Goal: Transaction & Acquisition: Obtain resource

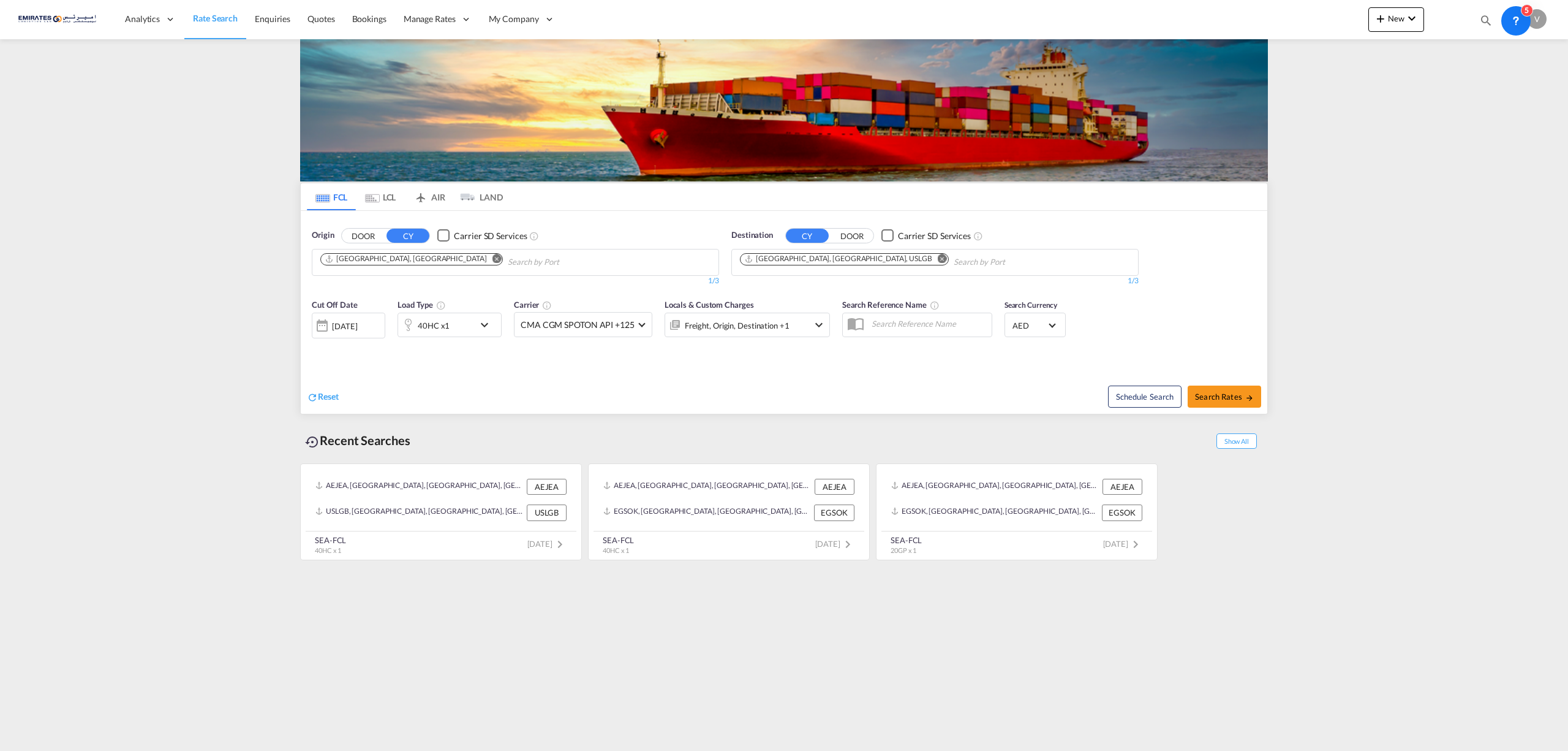
click at [938, 260] on md-icon "Remove" at bounding box center [942, 258] width 9 height 9
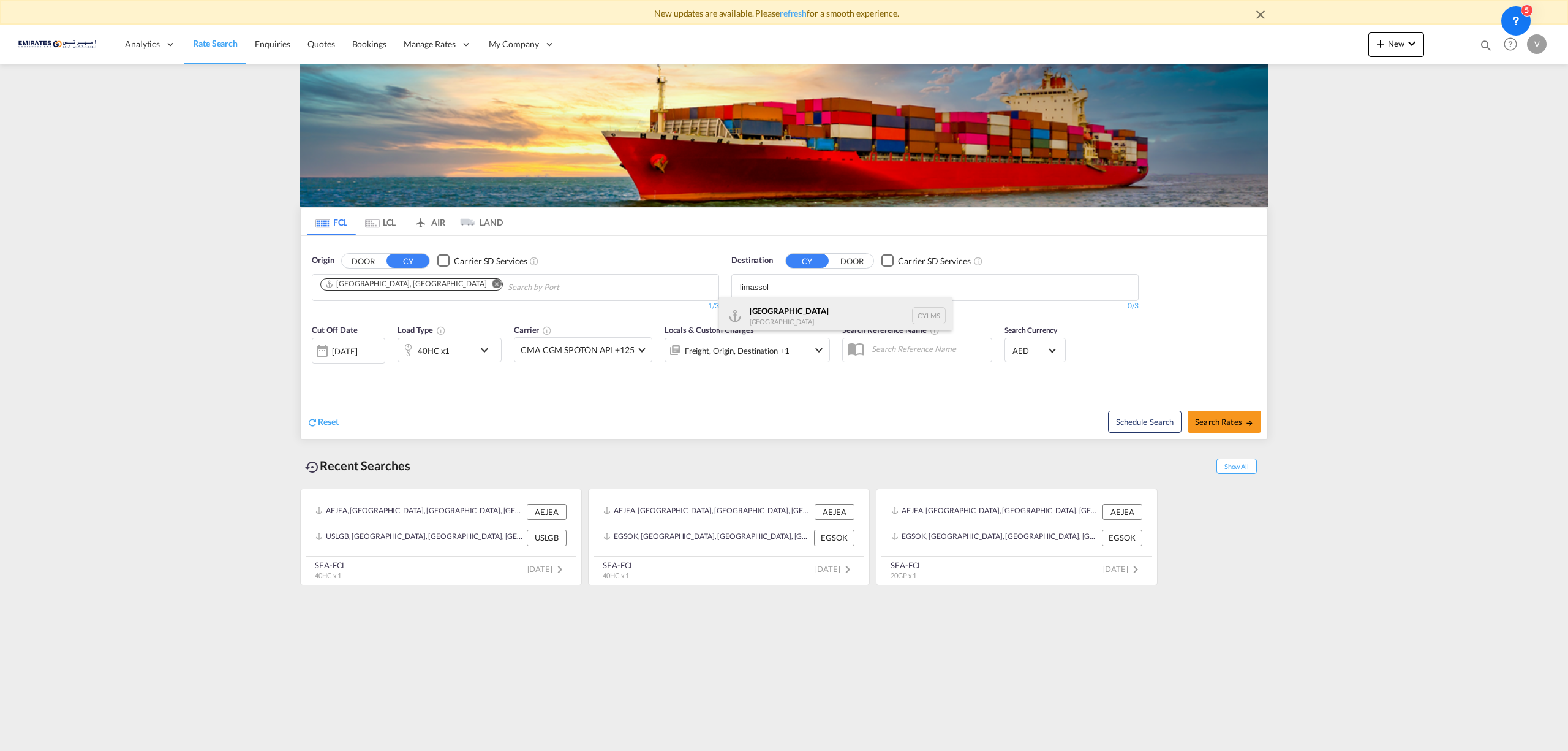
type input "limassol"
click at [783, 310] on div "[GEOGRAPHIC_DATA] [GEOGRAPHIC_DATA] CYLMS" at bounding box center [836, 315] width 233 height 37
click at [1217, 423] on span "Search Rates" at bounding box center [1224, 421] width 58 height 10
type input "AEJEA to CYLMS / [DATE]"
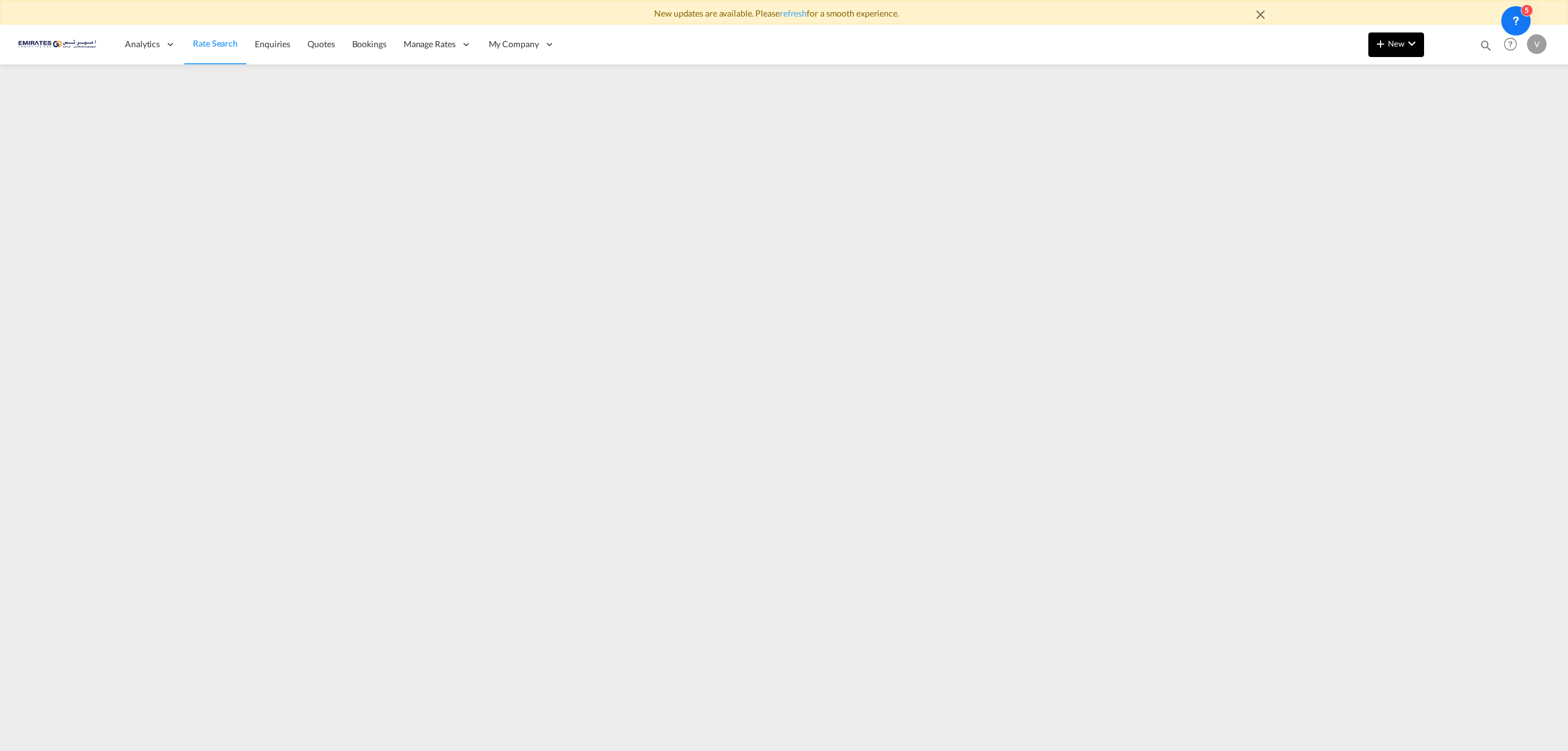
click at [1386, 38] on md-icon "icon-plus 400-fg" at bounding box center [1381, 43] width 14 height 14
click at [1454, 116] on span "Ratesheet" at bounding box center [1446, 116] width 14 height 25
click at [203, 41] on span "Rate Search" at bounding box center [215, 43] width 44 height 10
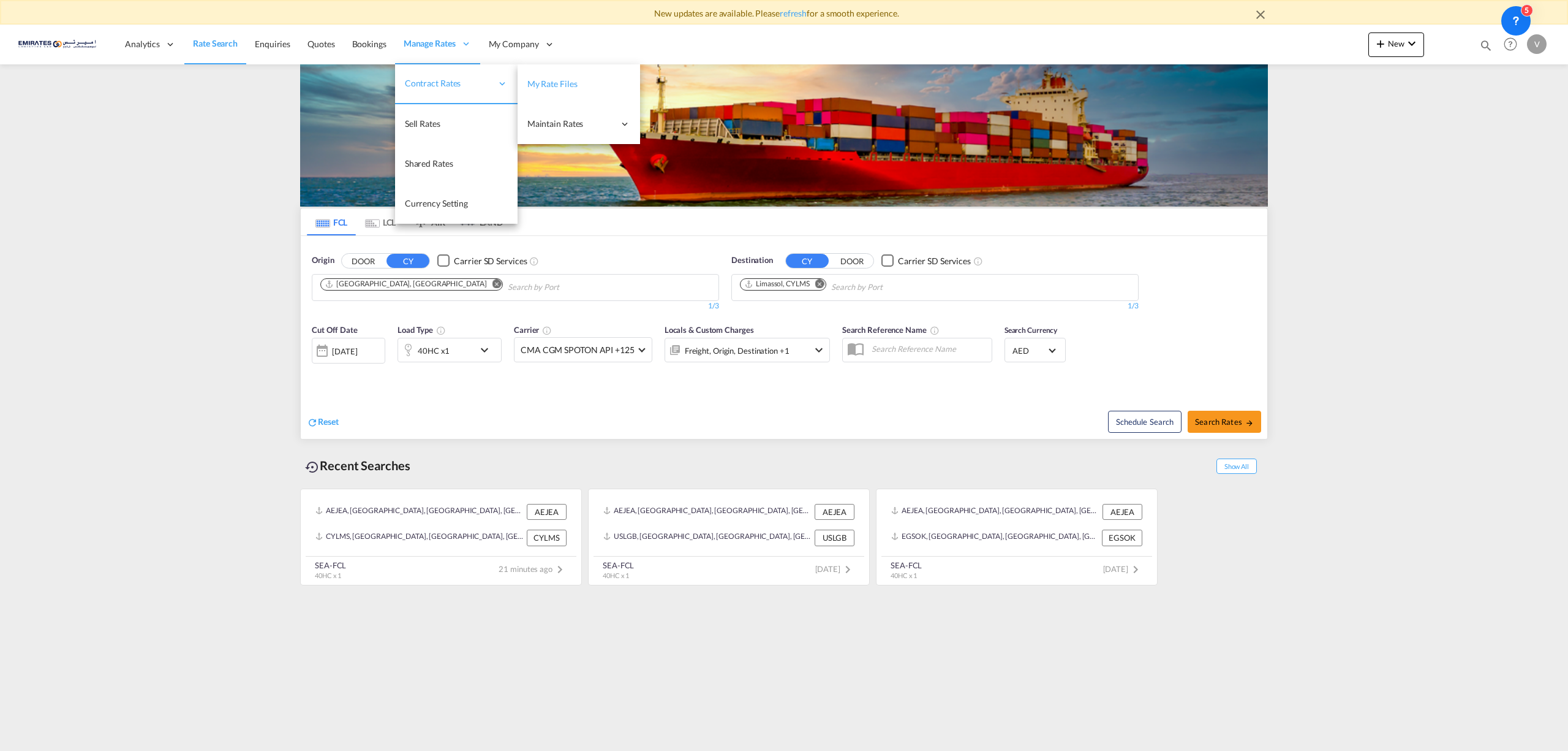
click at [576, 89] on link "My Rate Files" at bounding box center [579, 84] width 122 height 40
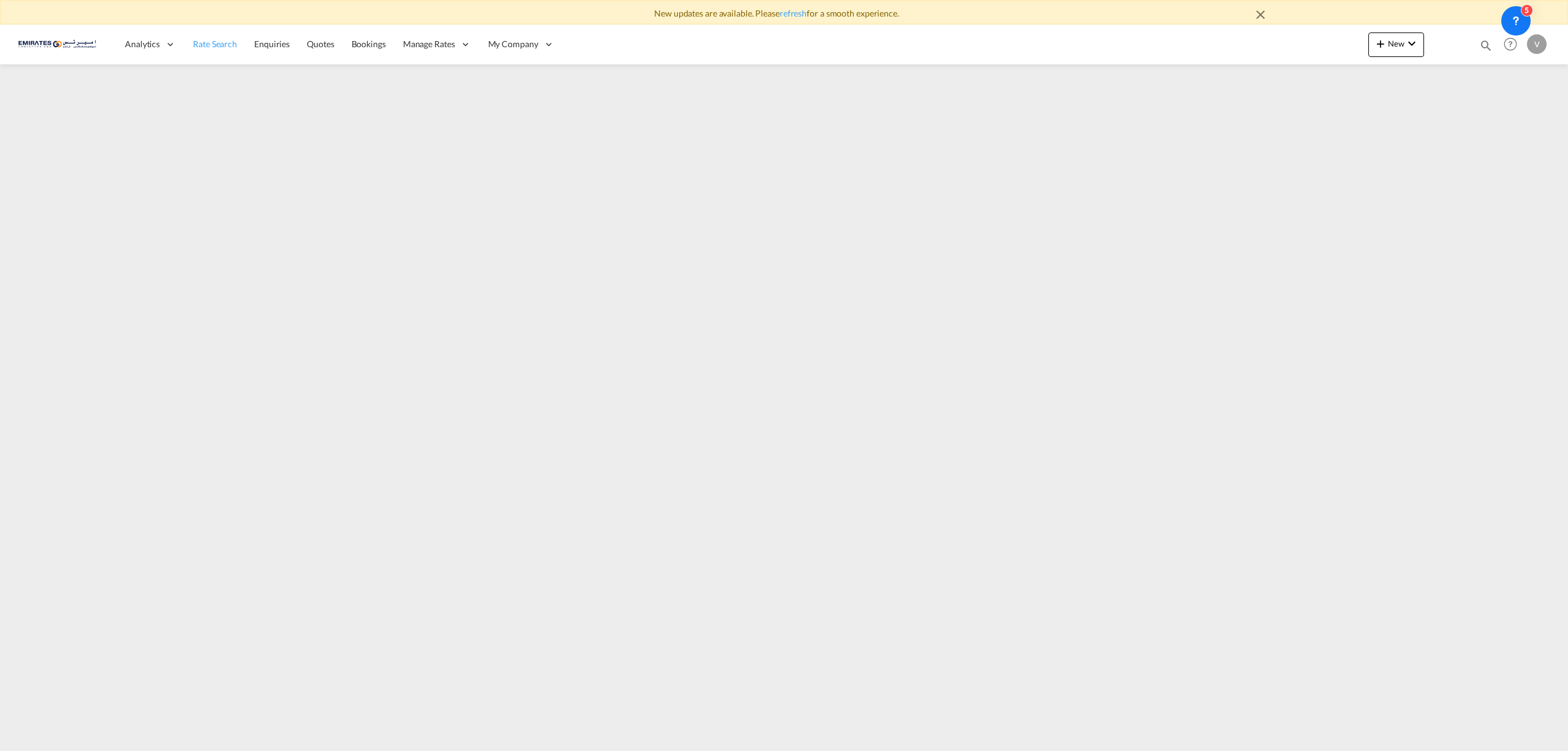
click at [197, 39] on span "Rate Search" at bounding box center [215, 43] width 44 height 10
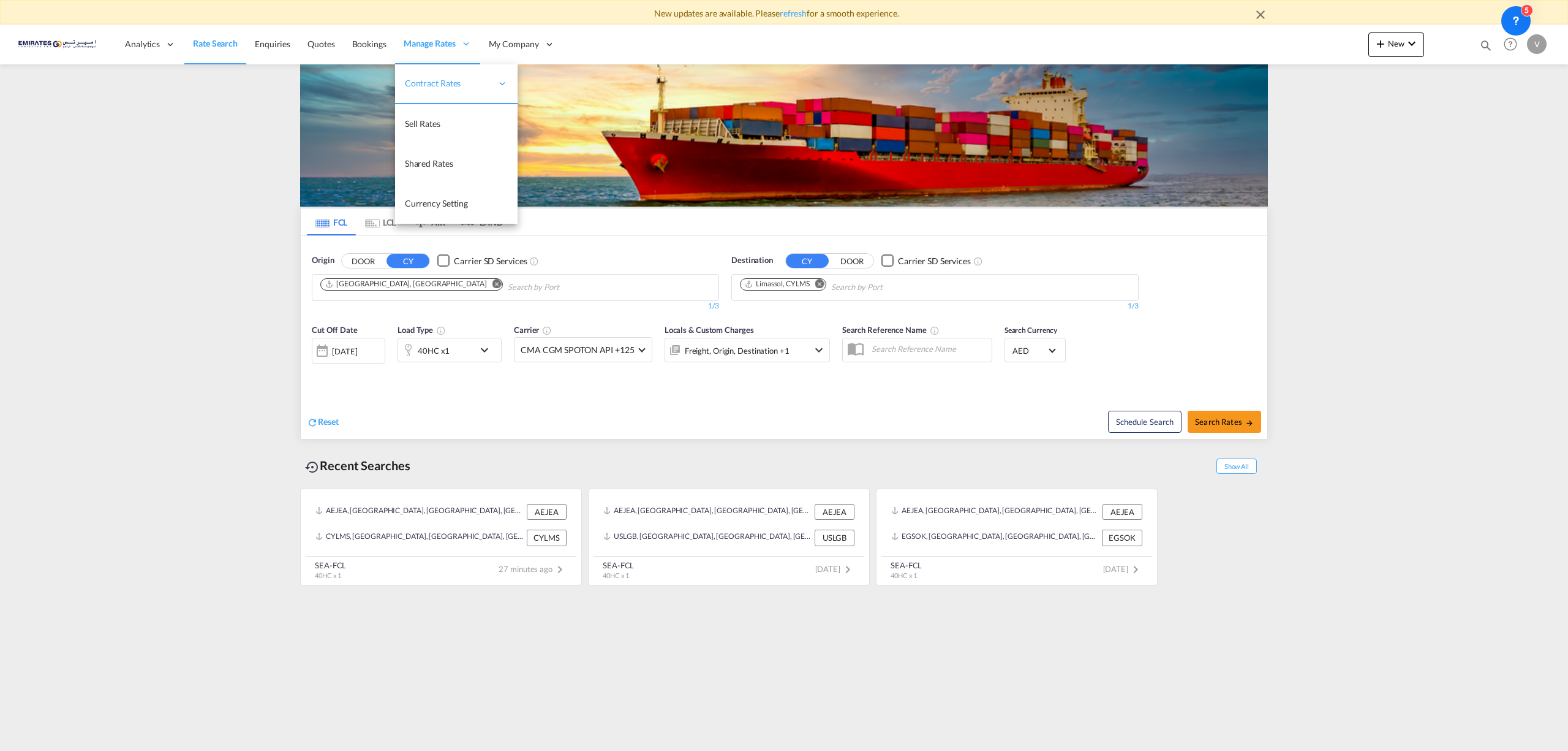
click at [447, 48] on span "Manage Rates" at bounding box center [429, 43] width 52 height 12
click at [592, 86] on link "My Rate Files" at bounding box center [579, 84] width 122 height 40
